Goal: Task Accomplishment & Management: Use online tool/utility

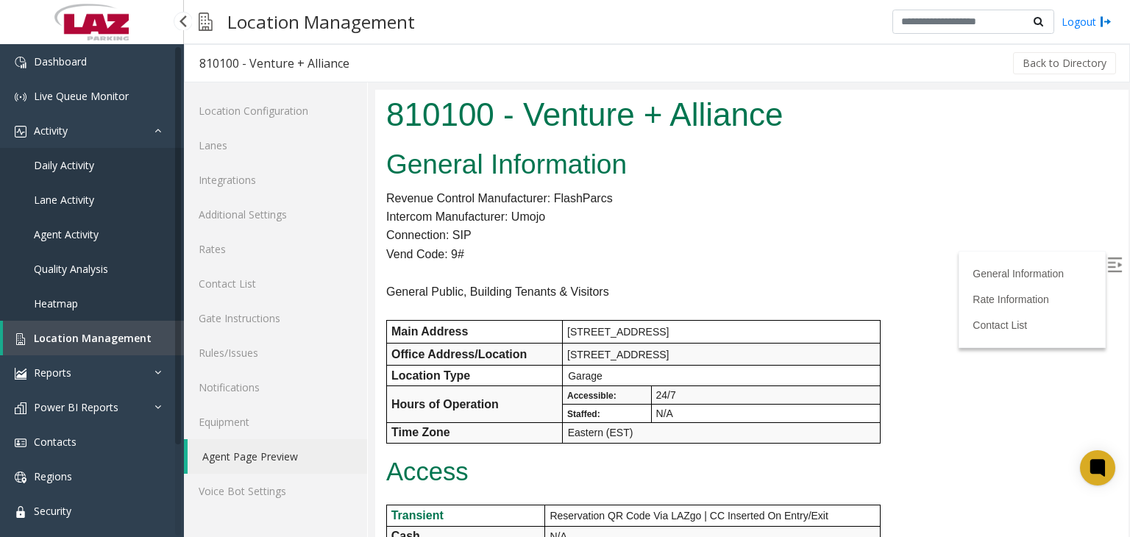
scroll to position [1288, 0]
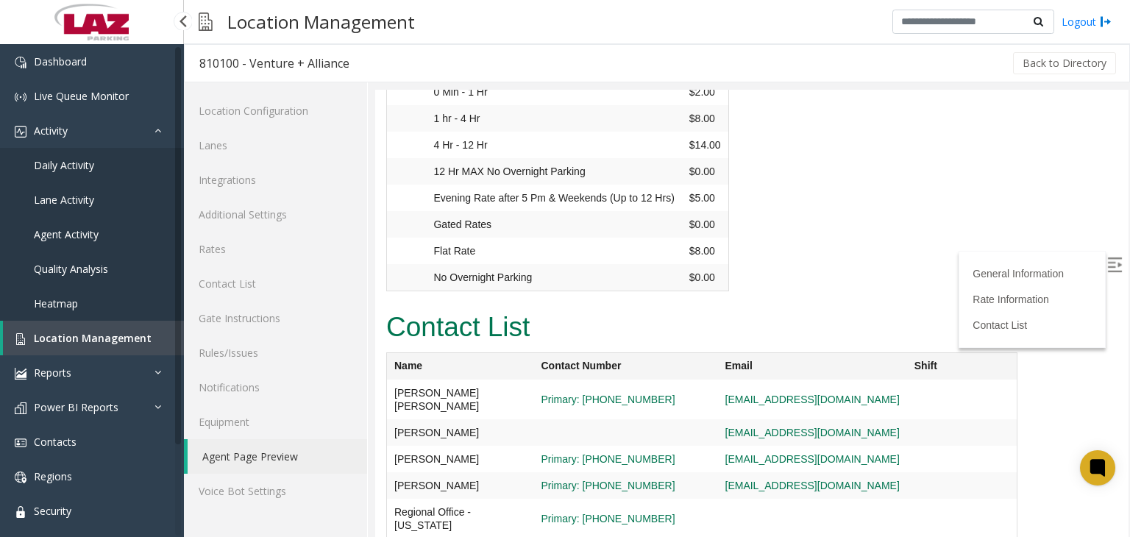
click at [78, 169] on span "Daily Activity" at bounding box center [64, 165] width 60 height 14
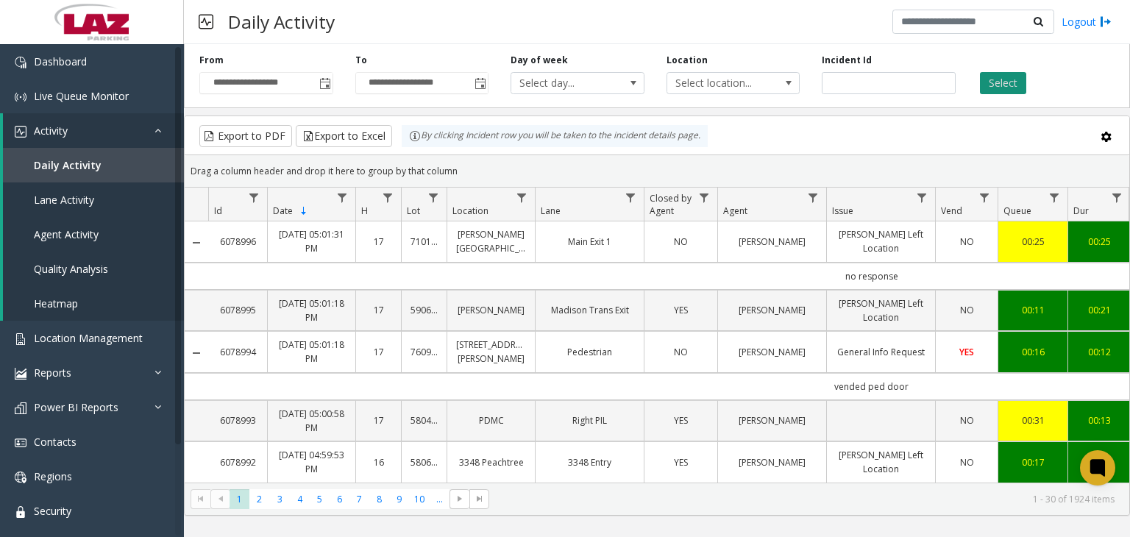
click at [995, 82] on button "Select" at bounding box center [1003, 83] width 46 height 22
click at [350, 138] on button "Export to Excel" at bounding box center [344, 136] width 96 height 22
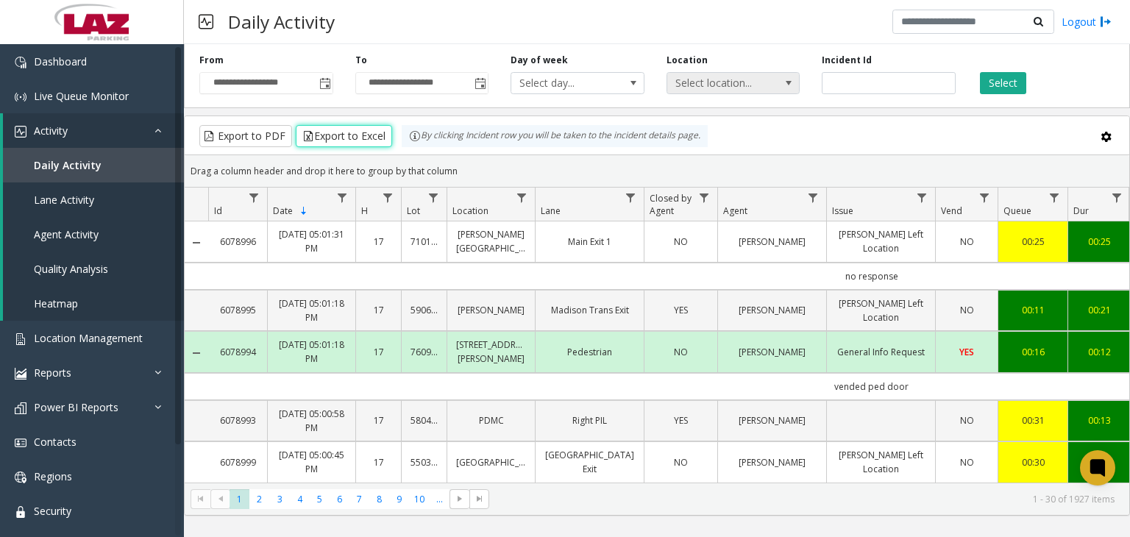
click at [728, 80] on span "Select location..." at bounding box center [720, 83] width 106 height 21
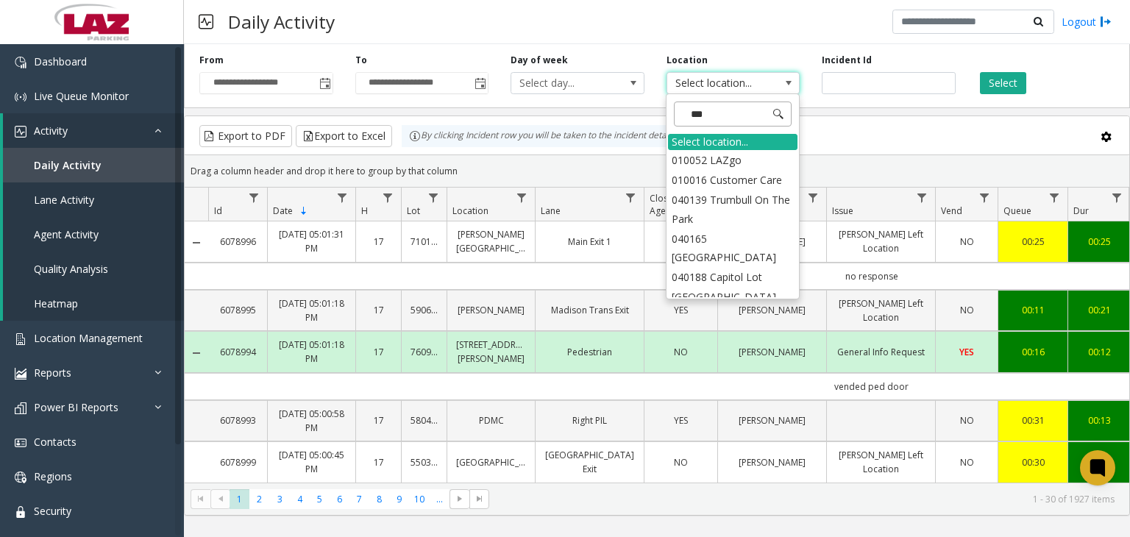
type input "****"
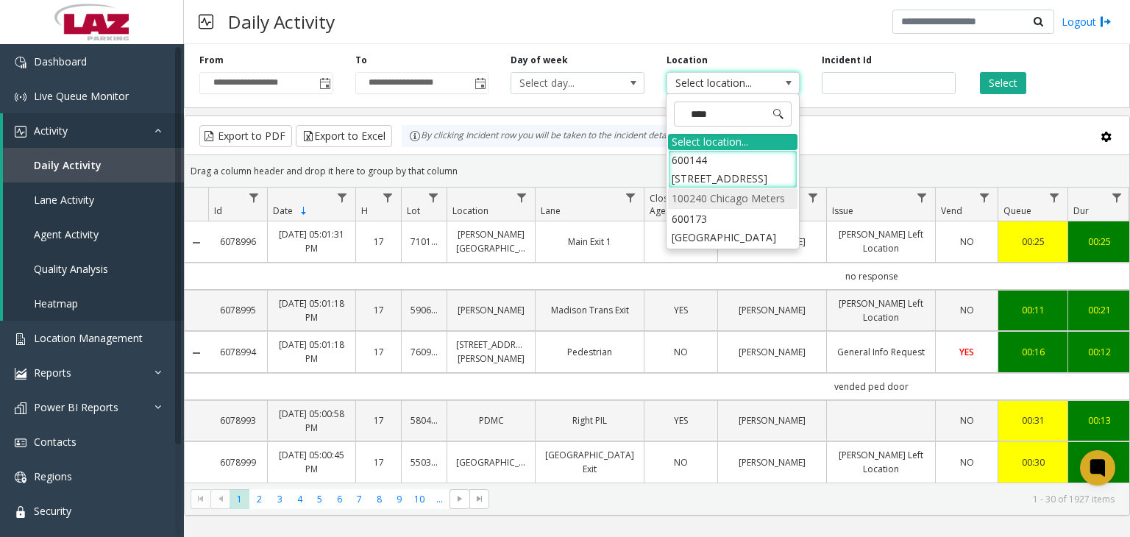
click at [756, 188] on li "100240 Chicago Meters" at bounding box center [732, 198] width 129 height 20
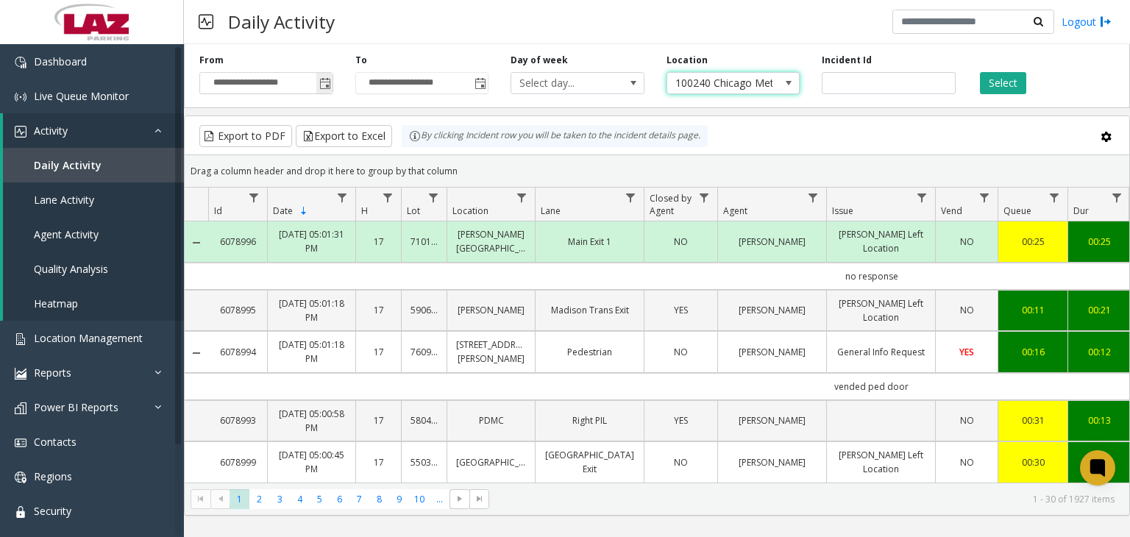
click at [318, 82] on span "Toggle popup" at bounding box center [324, 83] width 16 height 24
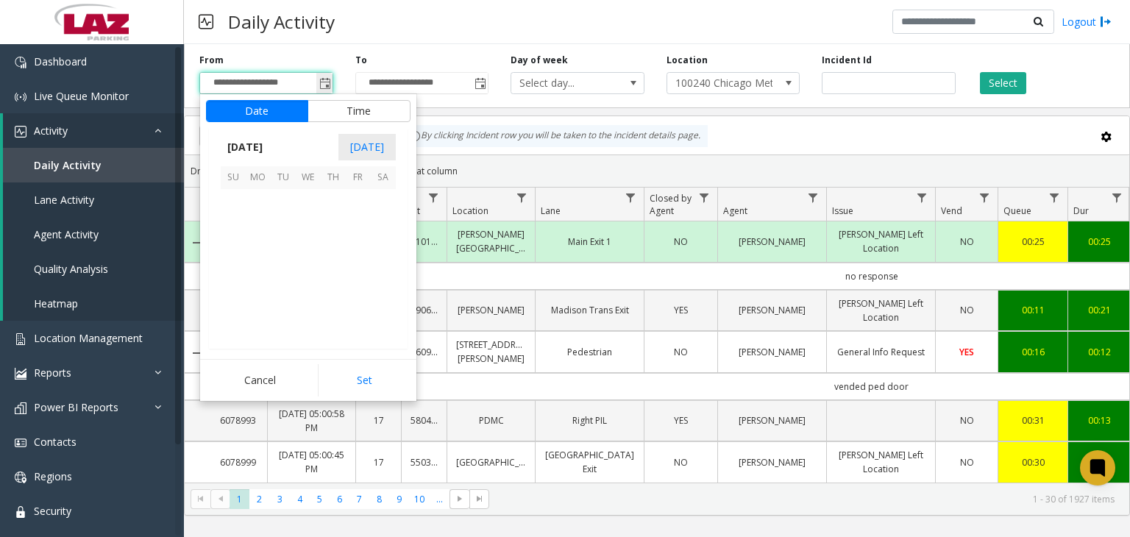
scroll to position [263846, 0]
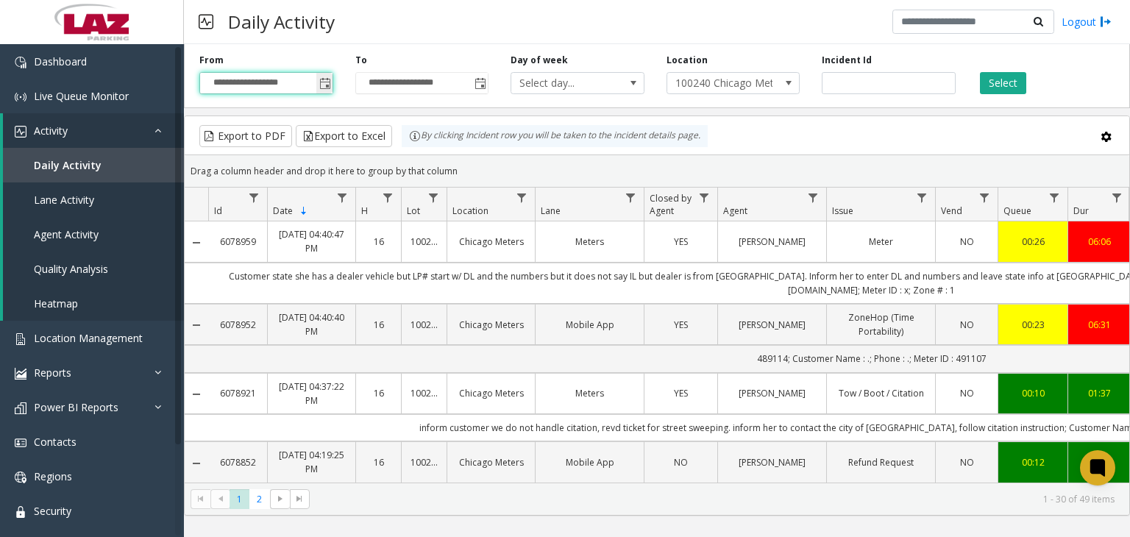
click at [319, 83] on span "Toggle popup" at bounding box center [325, 84] width 12 height 12
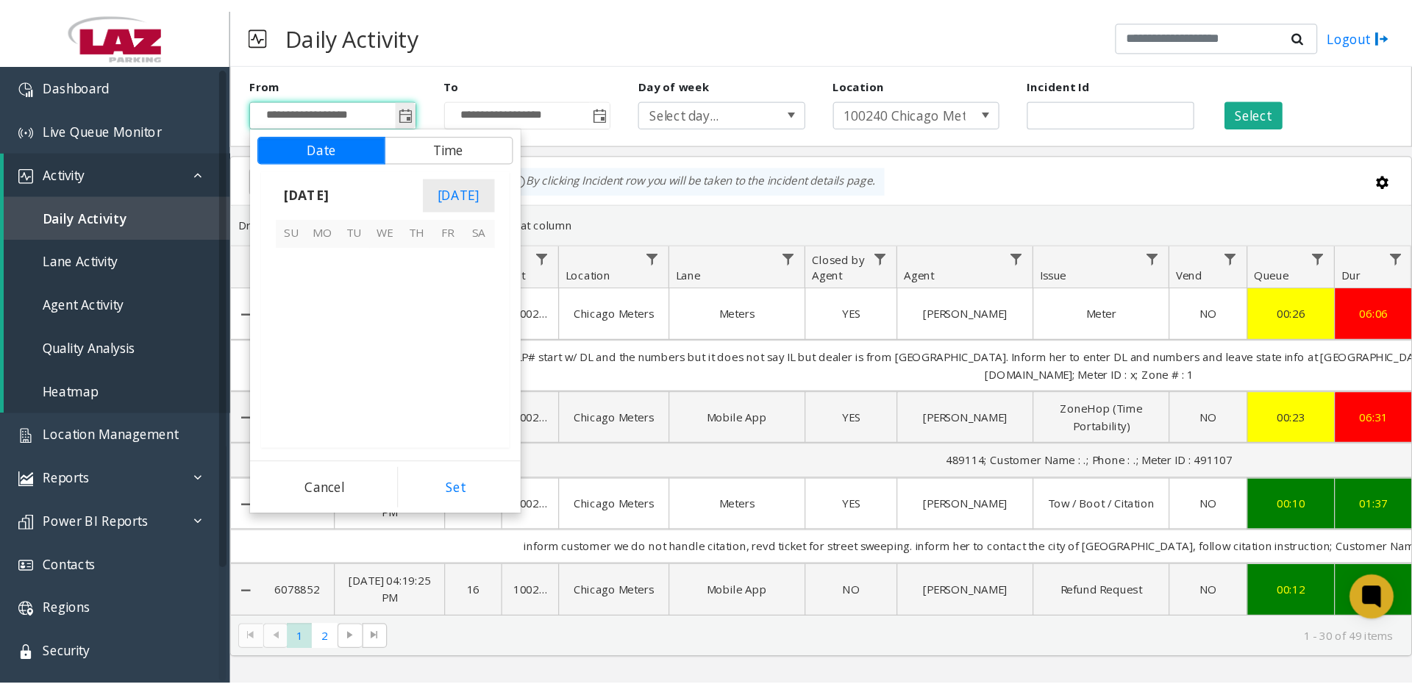
scroll to position [263846, 0]
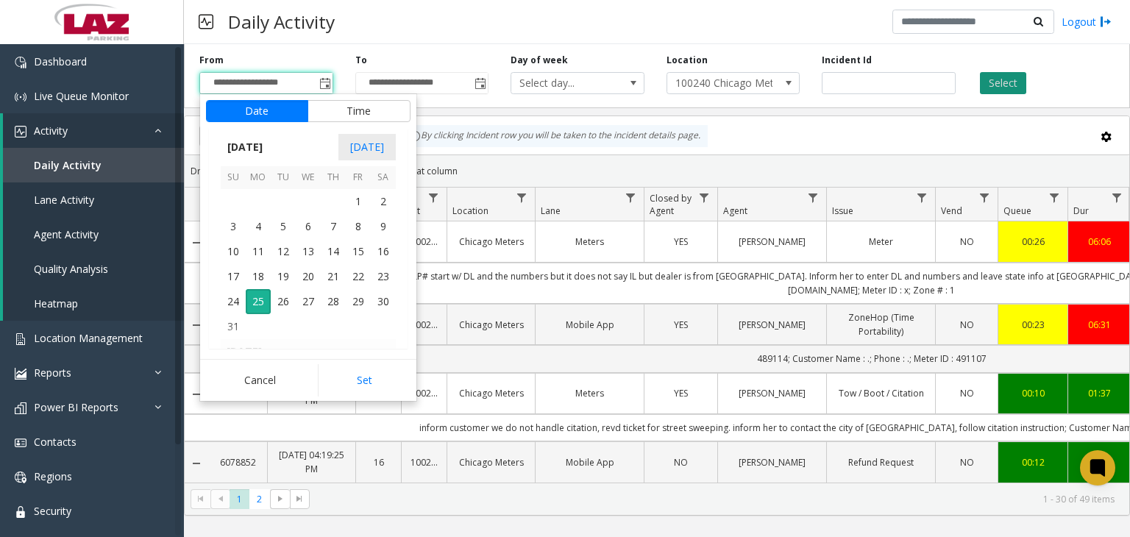
click at [1011, 87] on button "Select" at bounding box center [1003, 83] width 46 height 22
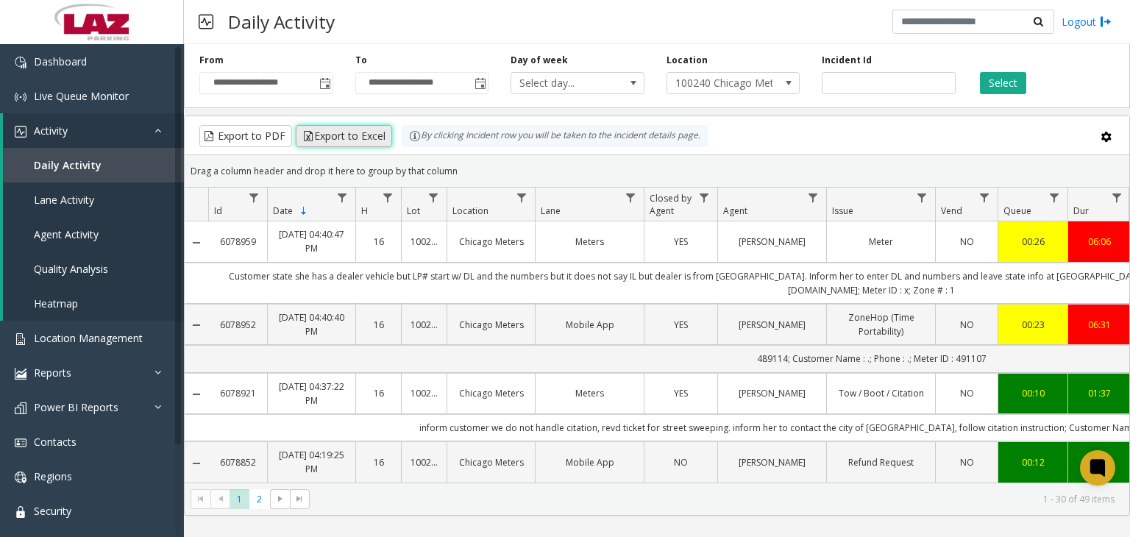
click at [349, 135] on button "Export to Excel" at bounding box center [344, 136] width 96 height 22
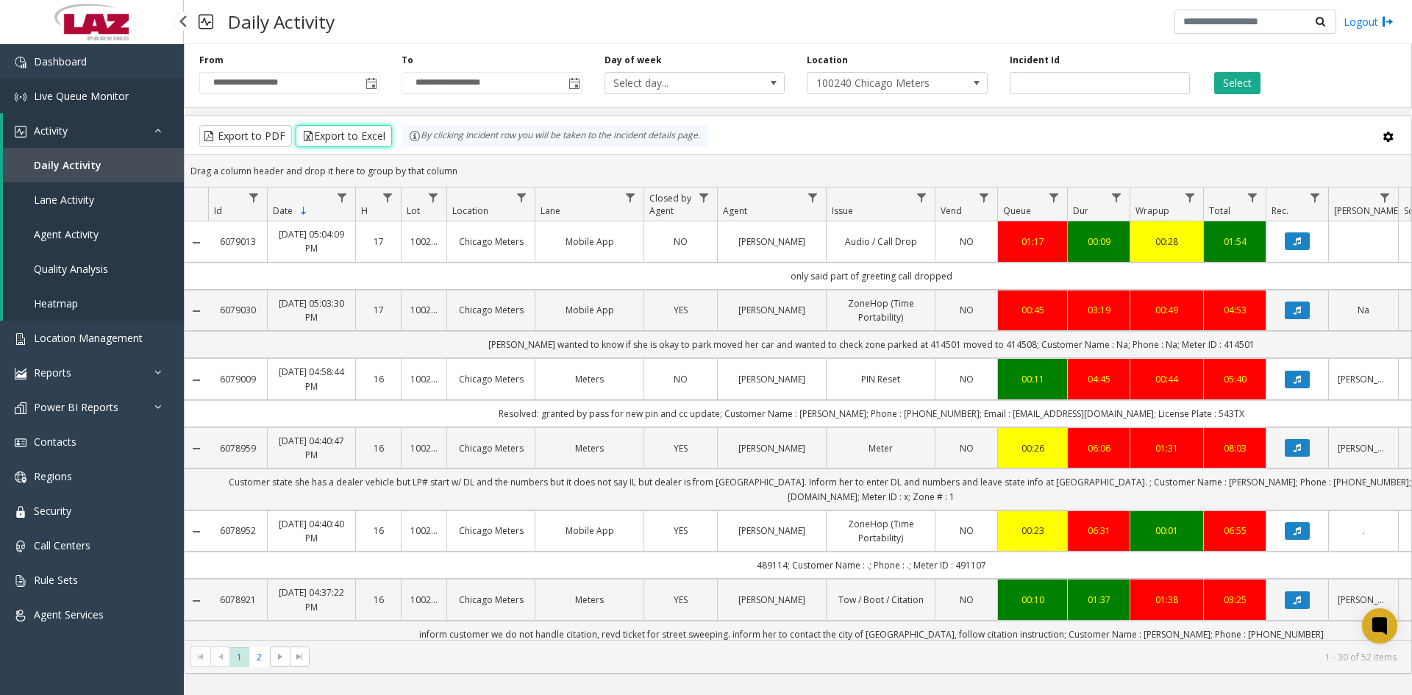
click at [96, 89] on span "Live Queue Monitor" at bounding box center [81, 96] width 95 height 14
